Goal: Task Accomplishment & Management: Use online tool/utility

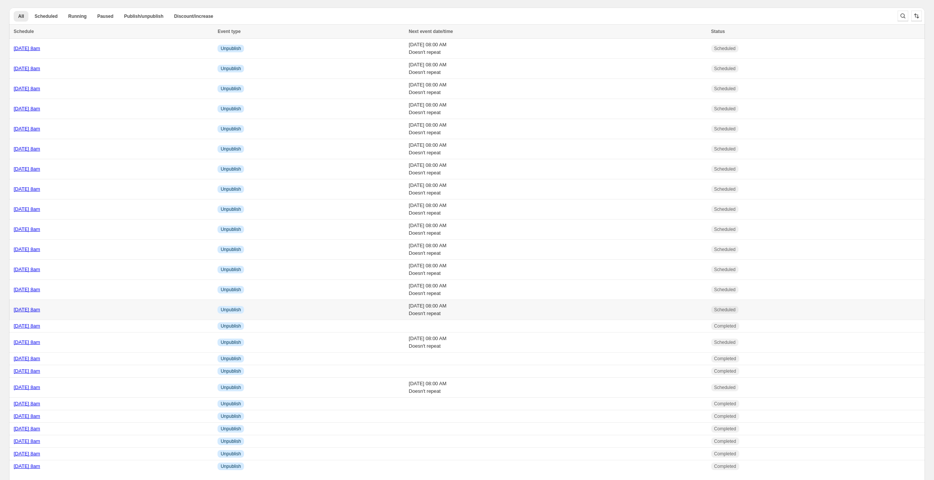
click at [122, 306] on div "[DATE] 8am" at bounding box center [113, 310] width 199 height 8
click at [104, 266] on div "Wednesday 1st October @ 8am" at bounding box center [113, 270] width 199 height 8
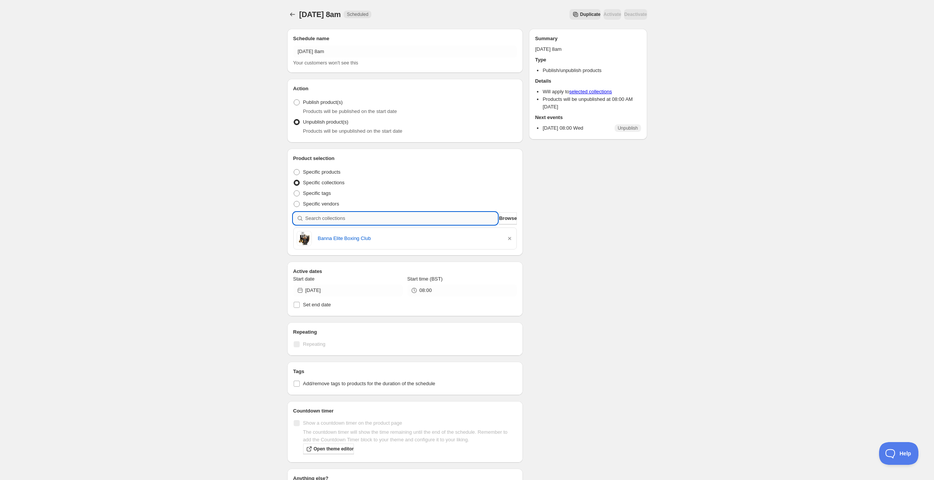
click at [340, 217] on input "search" at bounding box center [402, 218] width 193 height 12
type input "n"
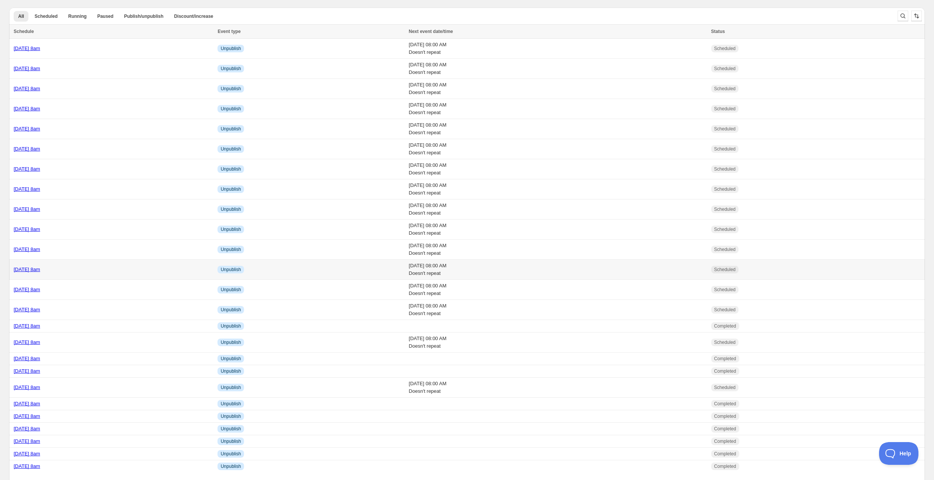
click at [101, 268] on div "[DATE] 8am" at bounding box center [113, 270] width 199 height 8
click at [121, 47] on div "Tuesday 30th September @ 8am" at bounding box center [113, 49] width 199 height 8
